Goal: Answer question/provide support

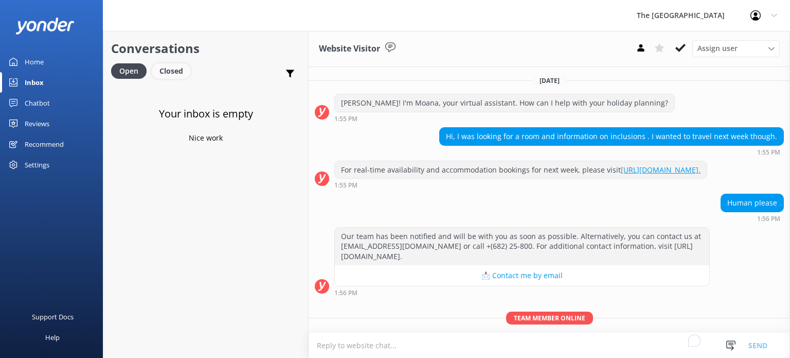
click at [173, 74] on div "Closed" at bounding box center [171, 70] width 39 height 15
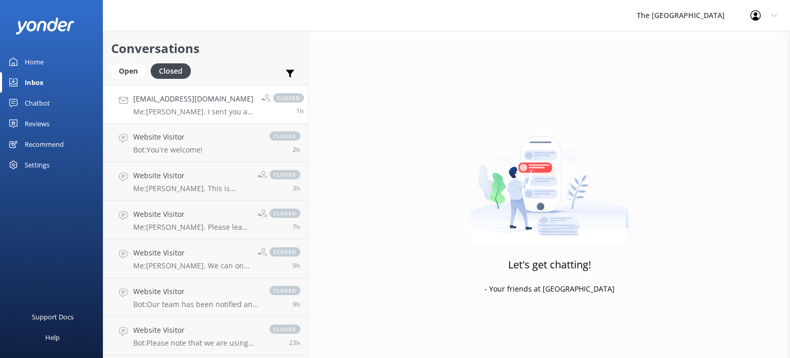
click at [176, 108] on p "Me: [PERSON_NAME]. I sent you a separate email about transfer, Thank you" at bounding box center [193, 111] width 120 height 9
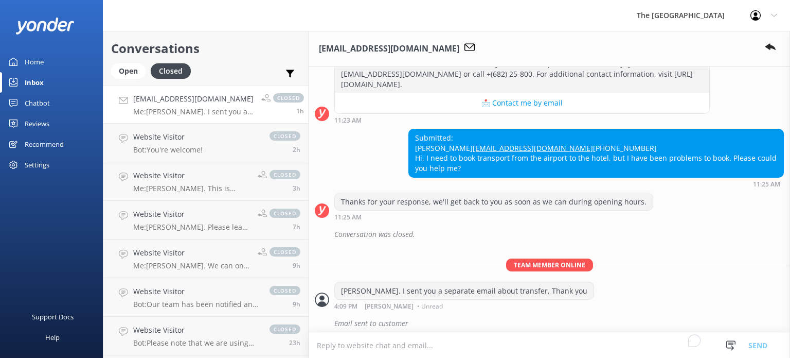
scroll to position [205, 0]
